Goal: Information Seeking & Learning: Learn about a topic

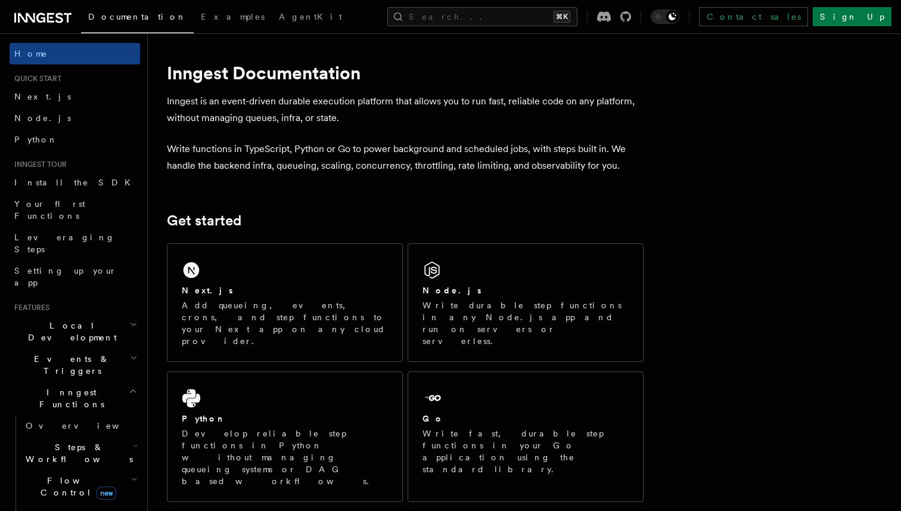
scroll to position [3, 0]
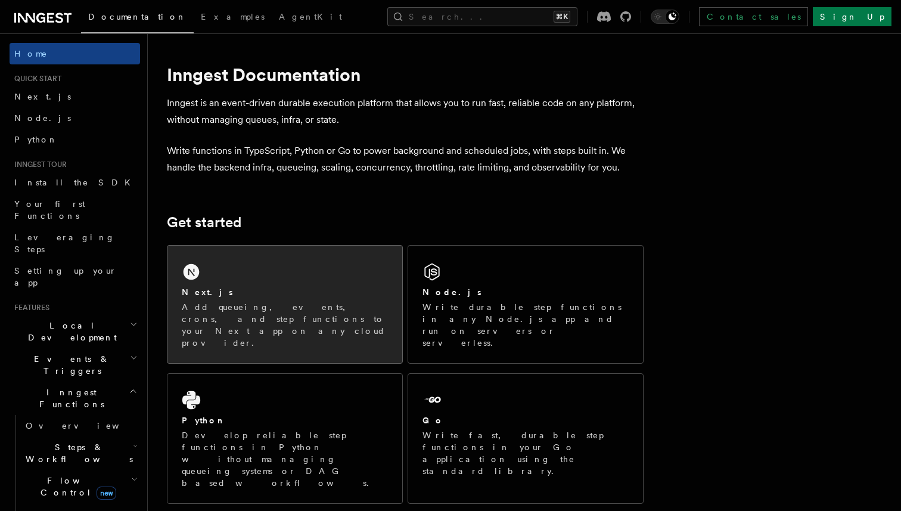
click at [266, 301] on p "Add queueing, events, crons, and step functions to your Next app on any cloud p…" at bounding box center [285, 325] width 206 height 48
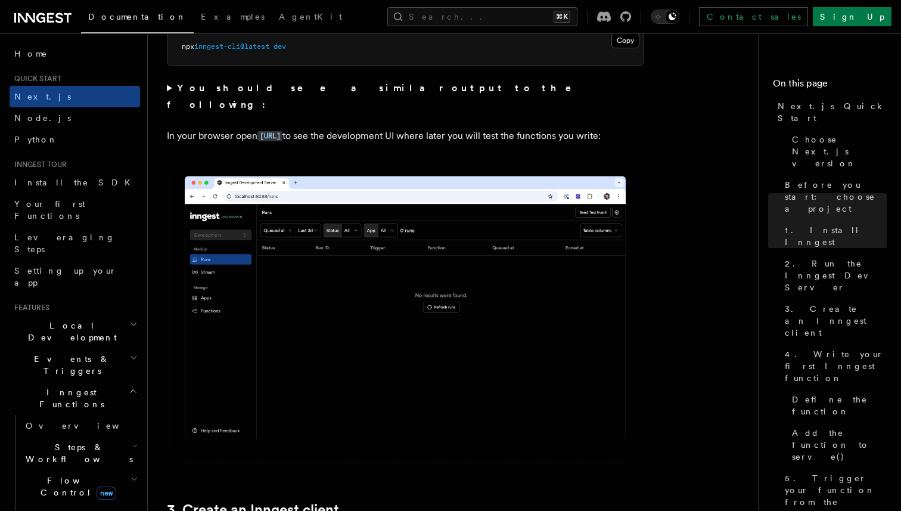
scroll to position [1135, 0]
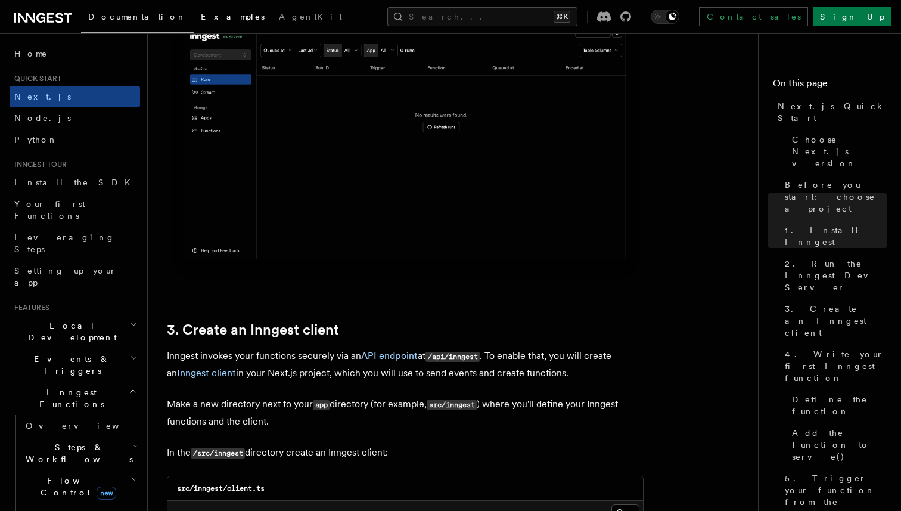
click at [194, 24] on link "Examples" at bounding box center [233, 18] width 78 height 29
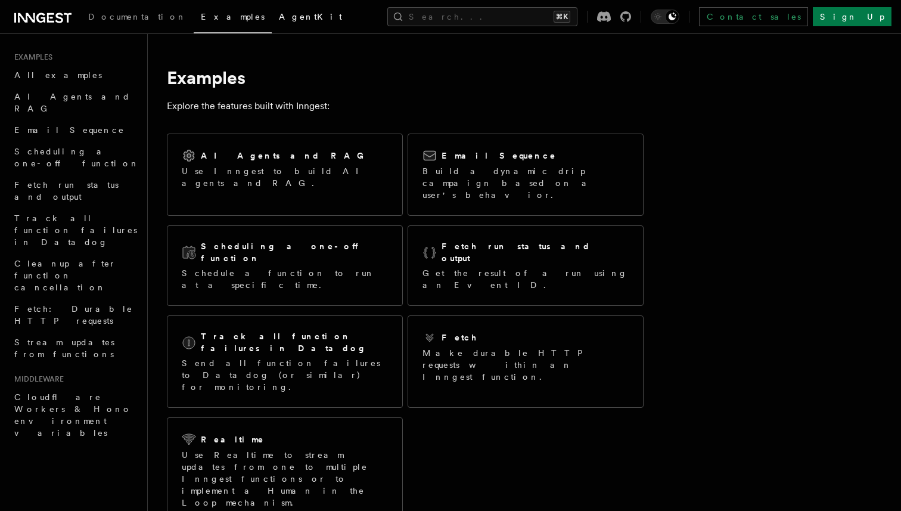
click at [272, 24] on link "AgentKit" at bounding box center [311, 18] width 78 height 29
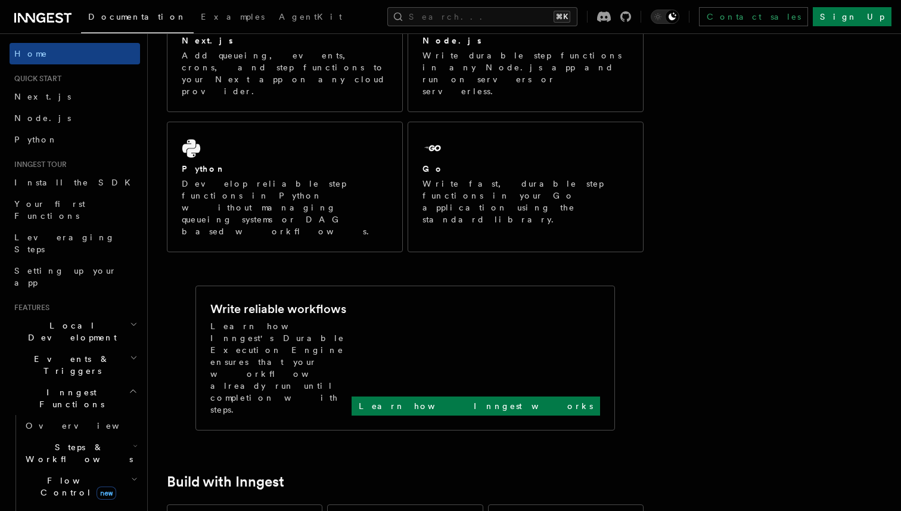
scroll to position [274, 0]
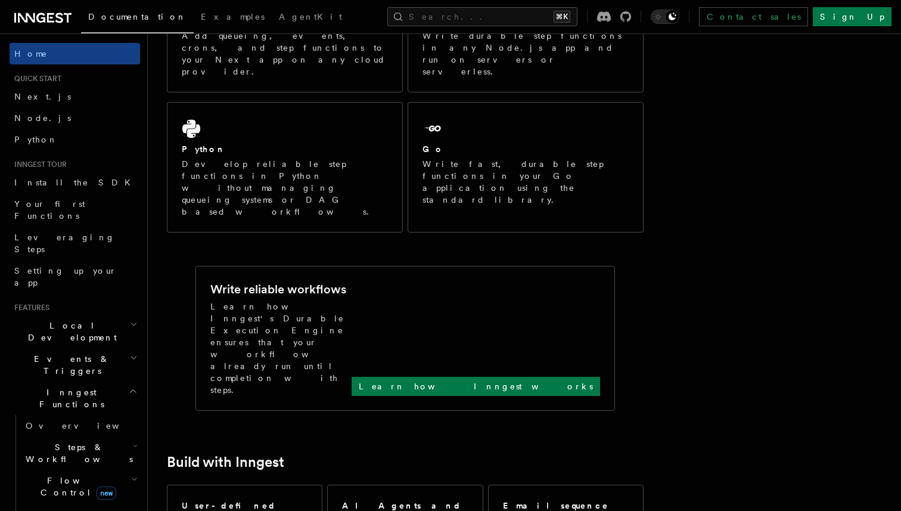
click at [56, 475] on span "Flow Control new" at bounding box center [76, 487] width 110 height 24
click at [69, 509] on span "Overview" at bounding box center [98, 514] width 123 height 10
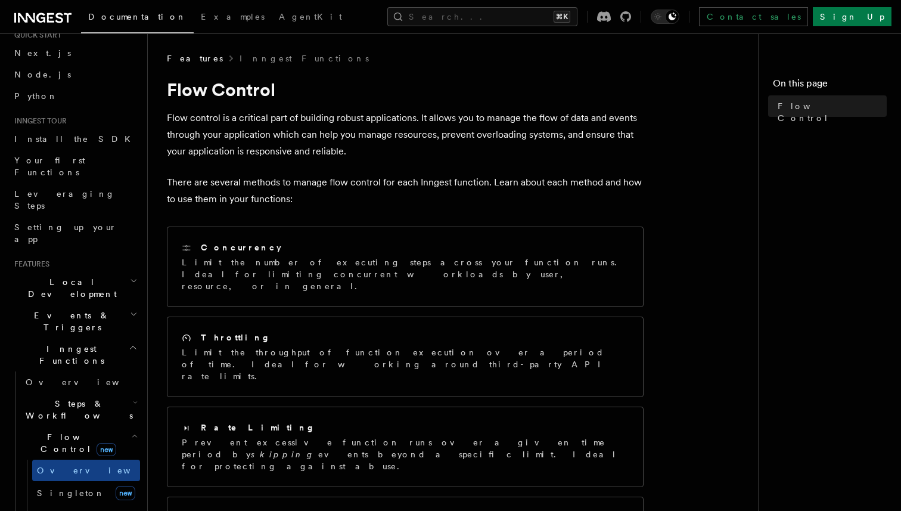
click at [33, 18] on icon at bounding box center [42, 18] width 57 height 14
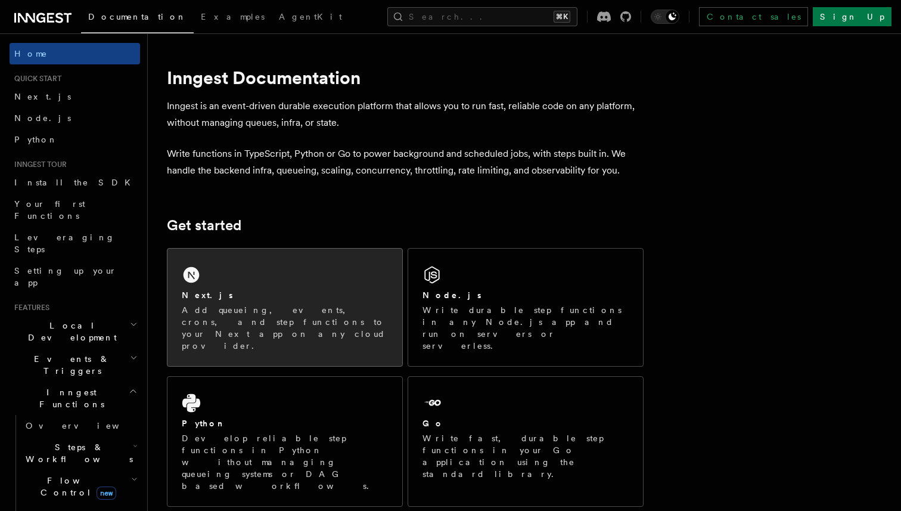
click at [241, 293] on div "Next.js" at bounding box center [285, 295] width 206 height 13
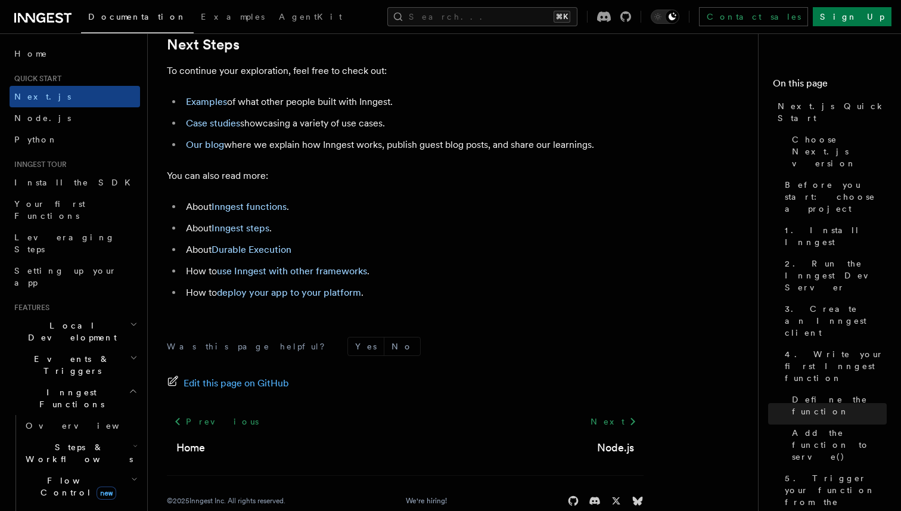
scroll to position [7476, 0]
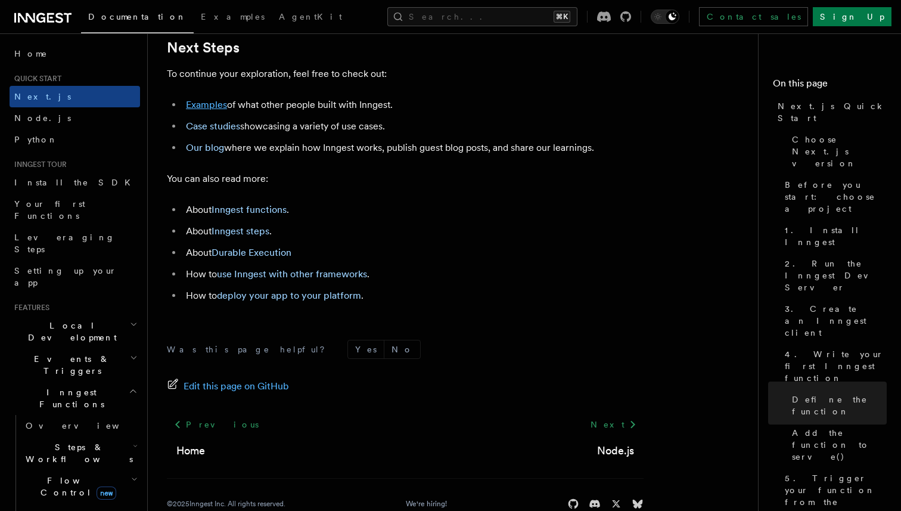
click at [209, 110] on link "Examples" at bounding box center [206, 104] width 41 height 11
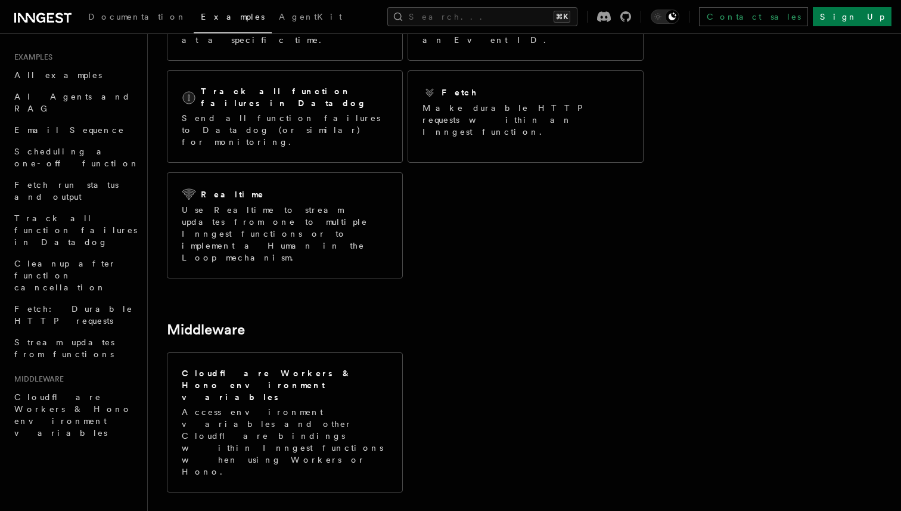
scroll to position [244, 0]
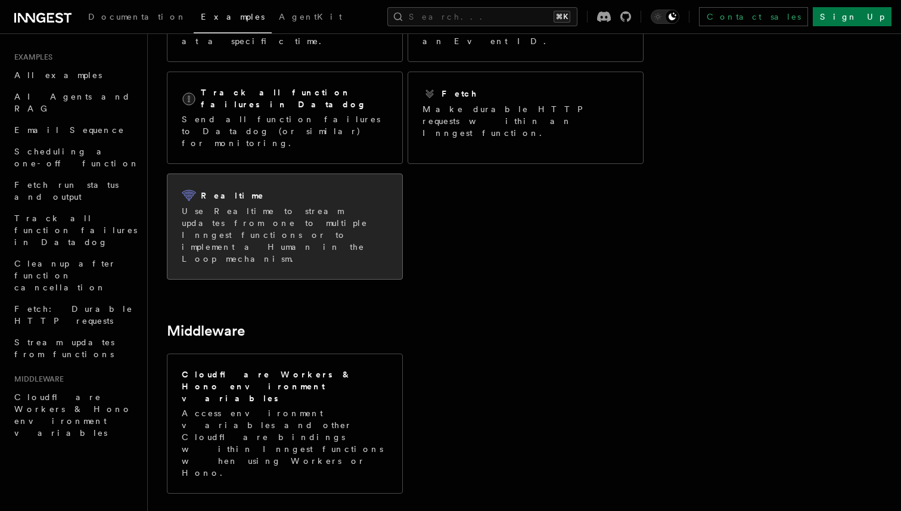
click at [312, 205] on p "Use Realtime to stream updates from one to multiple Inngest functions or to imp…" at bounding box center [285, 235] width 206 height 60
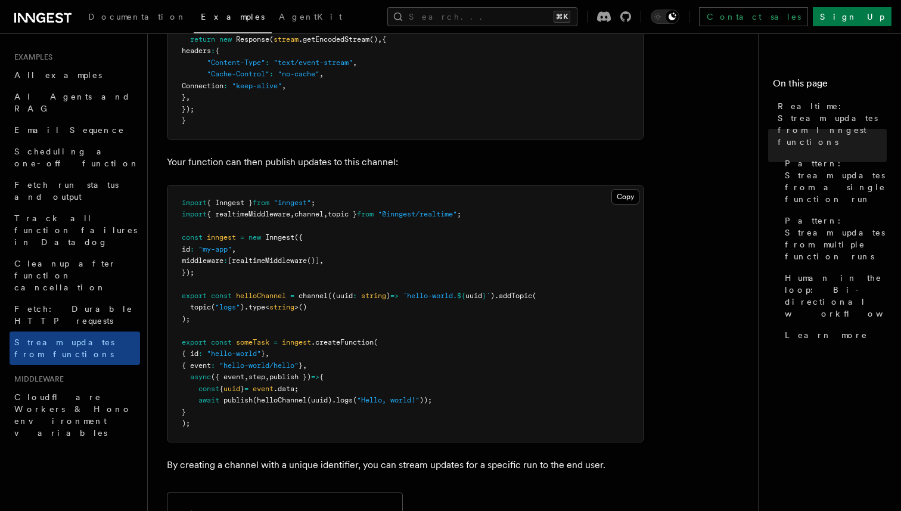
scroll to position [560, 0]
